Goal: Information Seeking & Learning: Learn about a topic

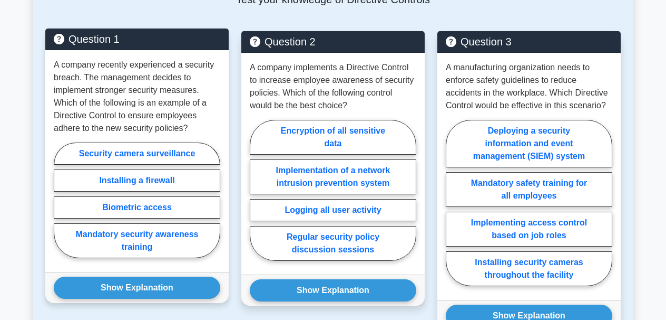
scroll to position [429, 0]
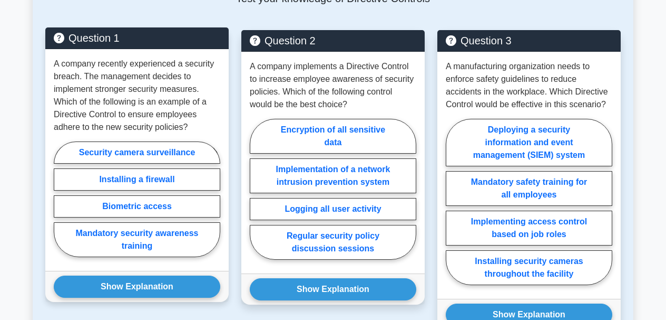
click at [149, 130] on p "A company recently experienced a security breach. The management decides to imp…" at bounding box center [137, 95] width 167 height 76
click at [149, 146] on label "Security camera surveillance" at bounding box center [137, 152] width 167 height 22
click at [61, 199] on input "Security camera surveillance" at bounding box center [57, 202] width 7 height 7
radio input "true"
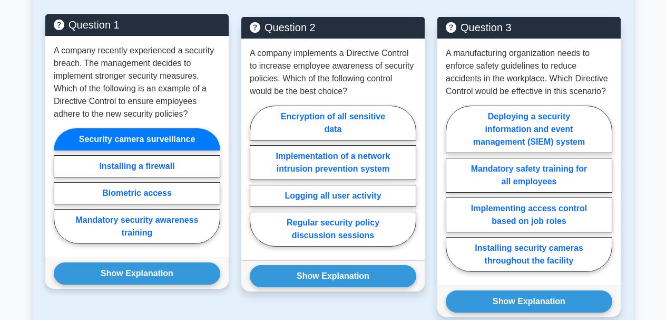
scroll to position [432, 0]
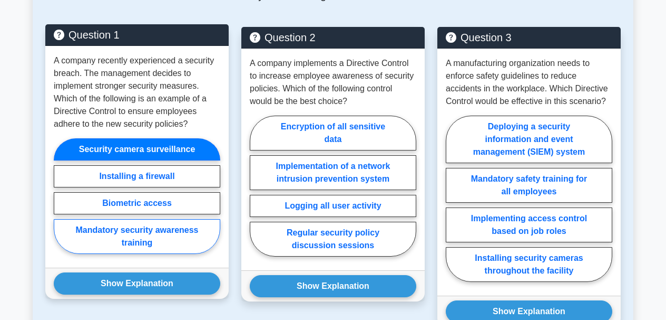
click at [151, 233] on label "Mandatory security awareness training" at bounding box center [137, 236] width 167 height 35
click at [61, 202] on input "Mandatory security awareness training" at bounding box center [57, 199] width 7 height 7
radio input "true"
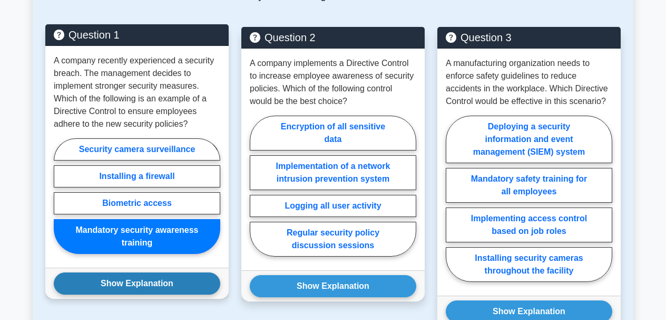
click at [149, 278] on button "Show Explanation" at bounding box center [137, 283] width 167 height 22
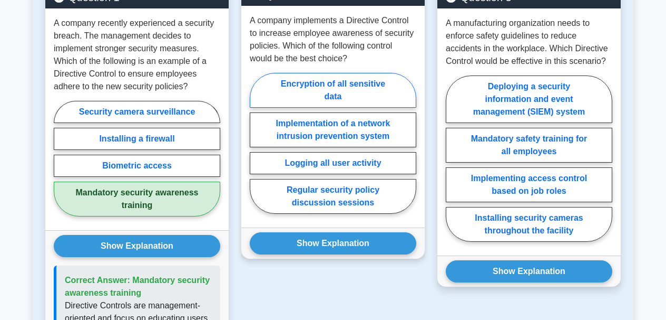
scroll to position [475, 0]
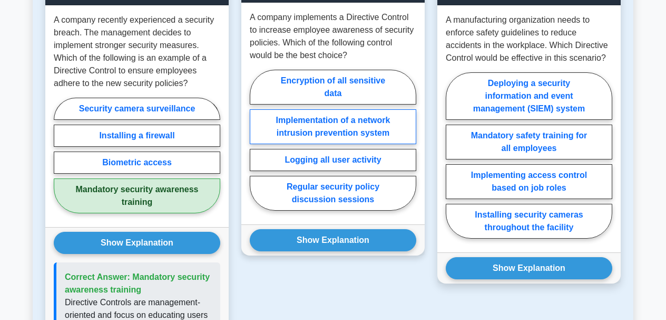
click at [338, 131] on label "Implementation of a network intrusion prevention system" at bounding box center [333, 126] width 167 height 35
click at [257, 140] on input "Implementation of a network intrusion prevention system" at bounding box center [253, 143] width 7 height 7
radio input "true"
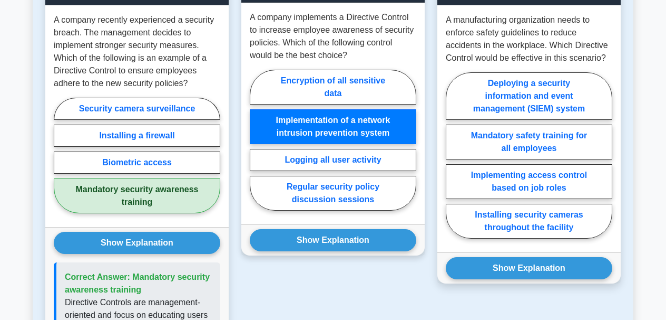
click at [335, 252] on div "Show Explanation Correct Answer: Regular security policy discussion sessions" at bounding box center [332, 239] width 183 height 31
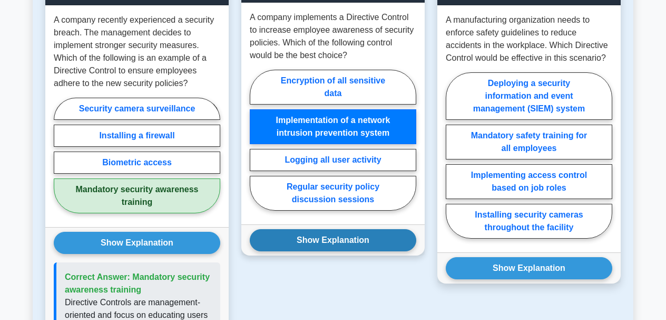
click at [335, 237] on button "Show Explanation" at bounding box center [333, 240] width 167 height 22
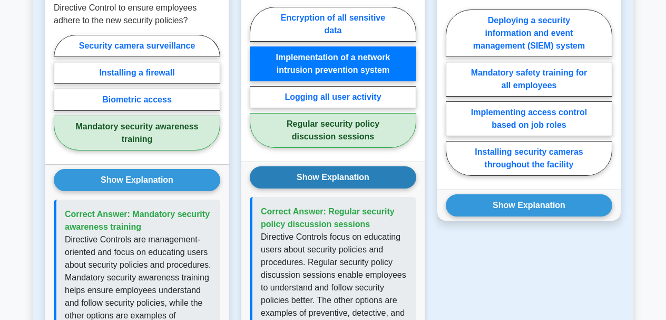
scroll to position [539, 0]
